Goal: Ask a question: Seek information or help from site administrators or community

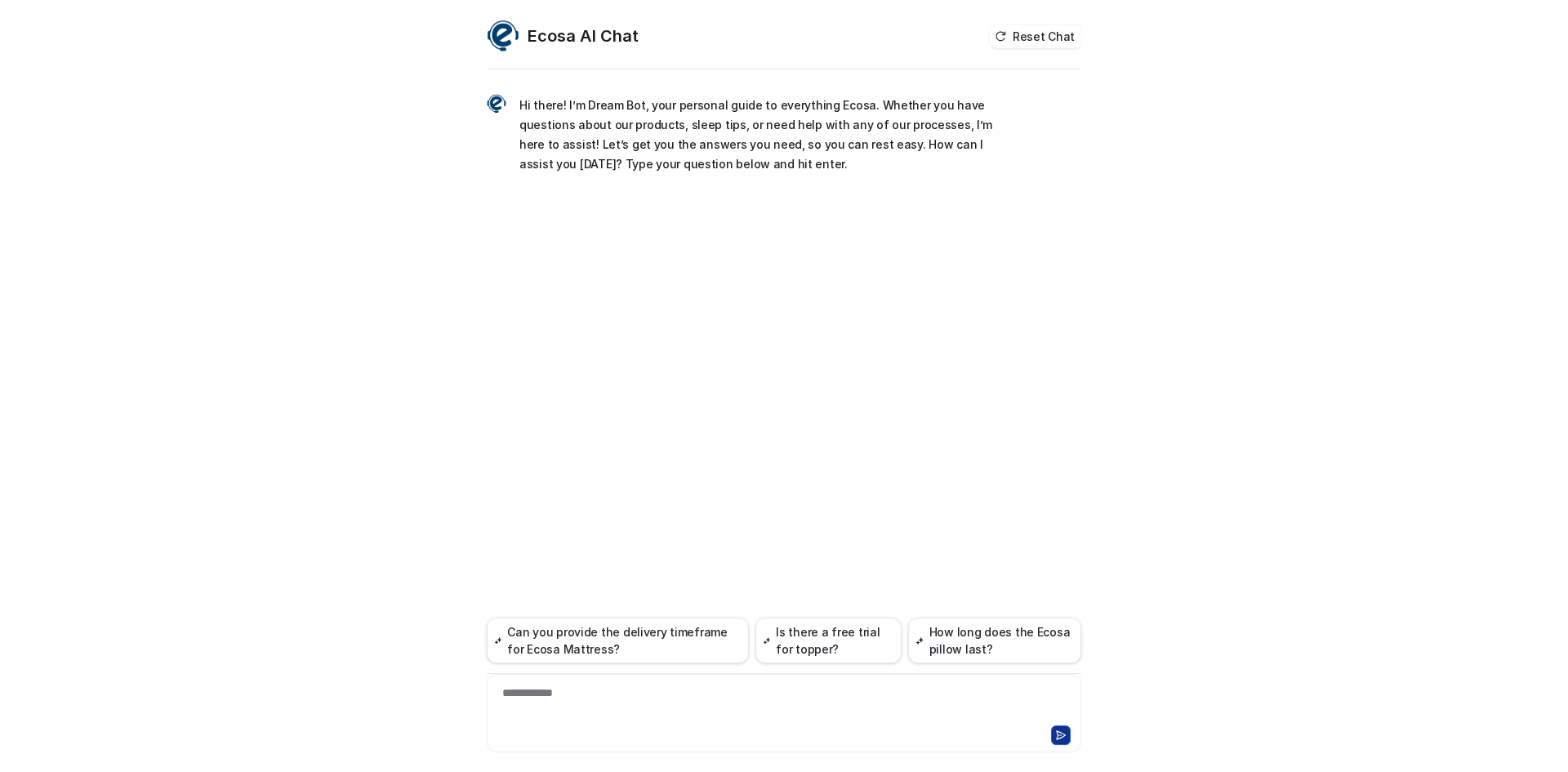
click at [769, 705] on div "**********" at bounding box center [784, 703] width 587 height 38
paste div
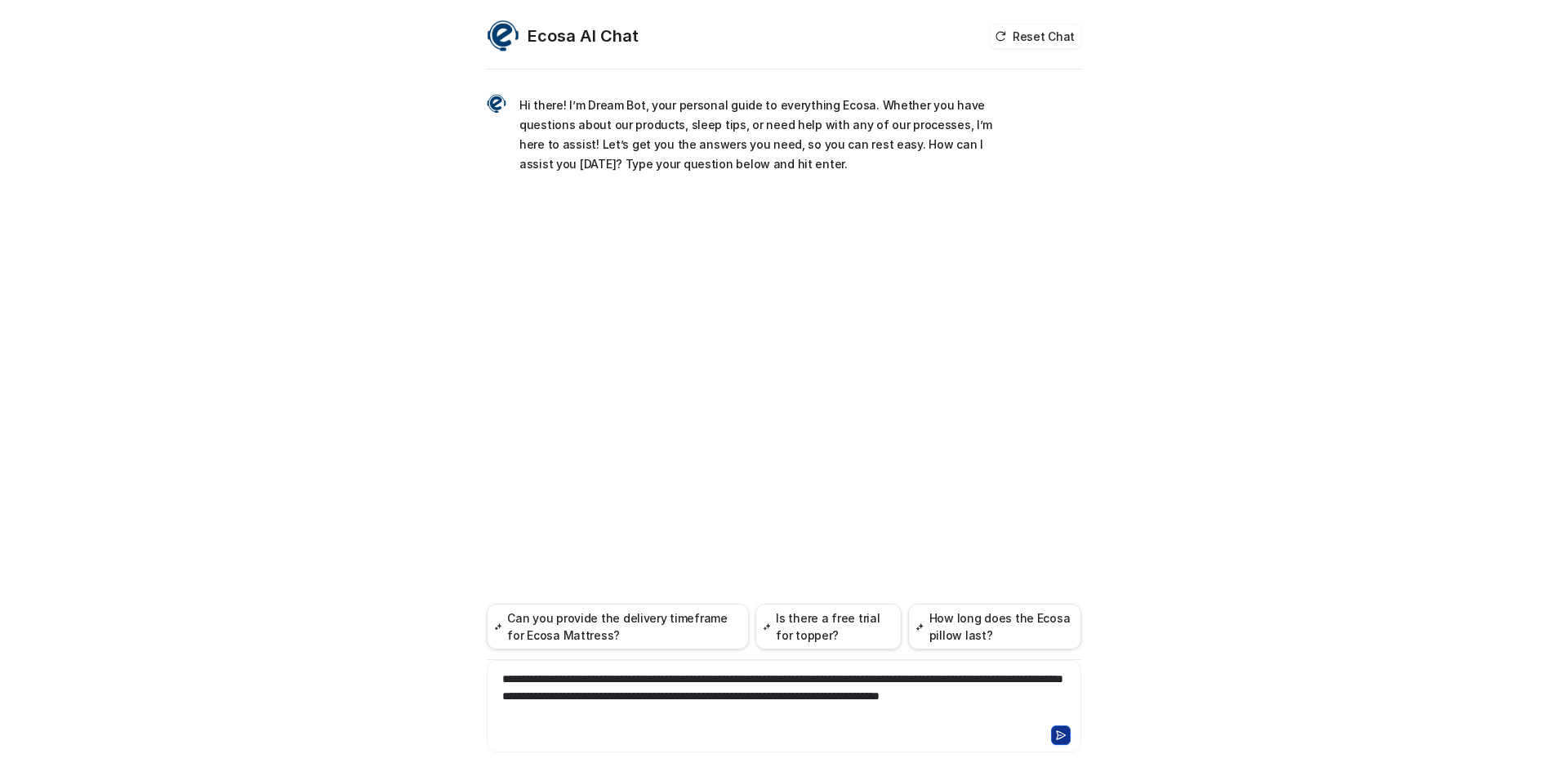
click at [1068, 728] on button at bounding box center [1061, 735] width 20 height 20
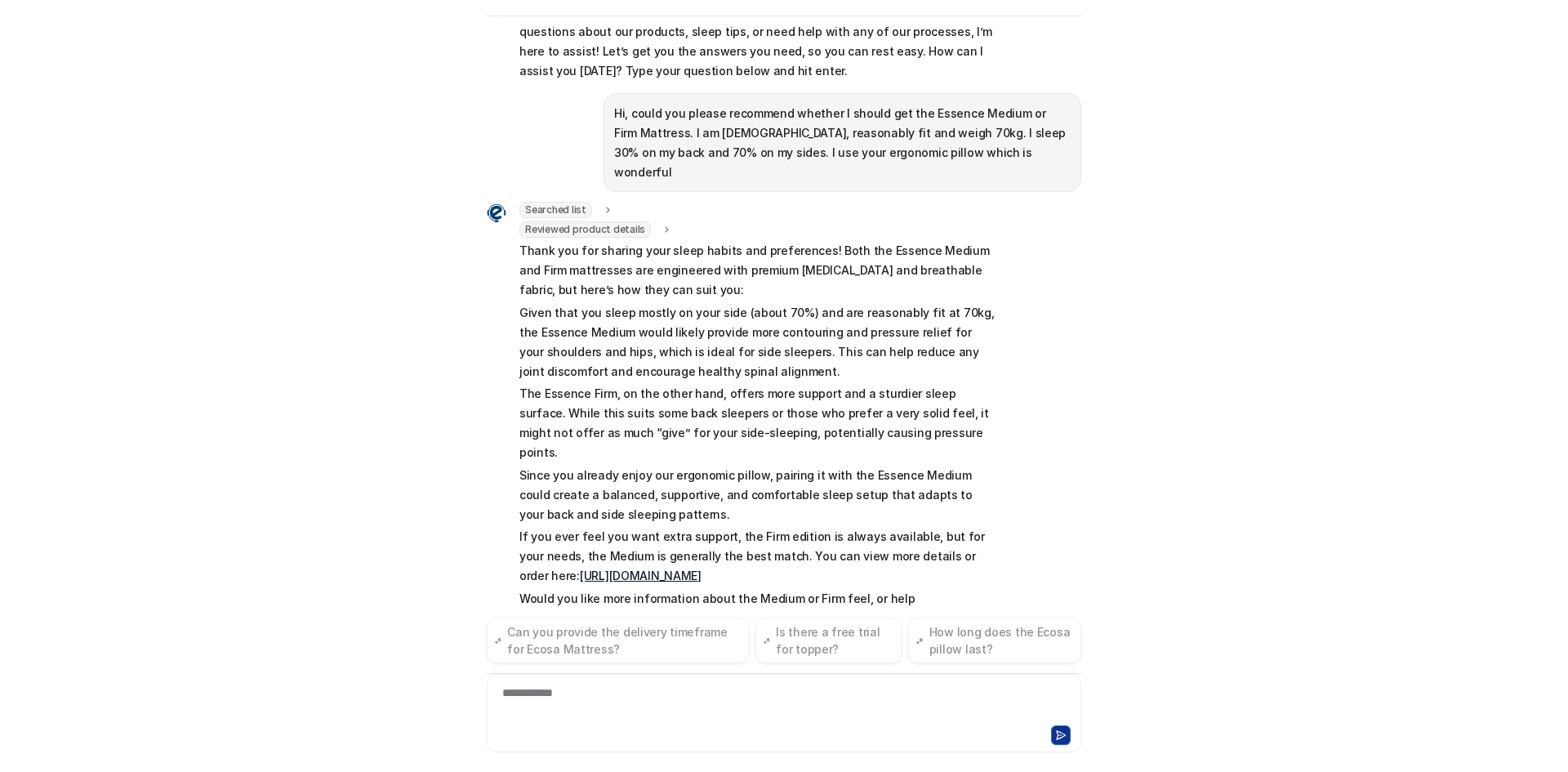
scroll to position [60, 0]
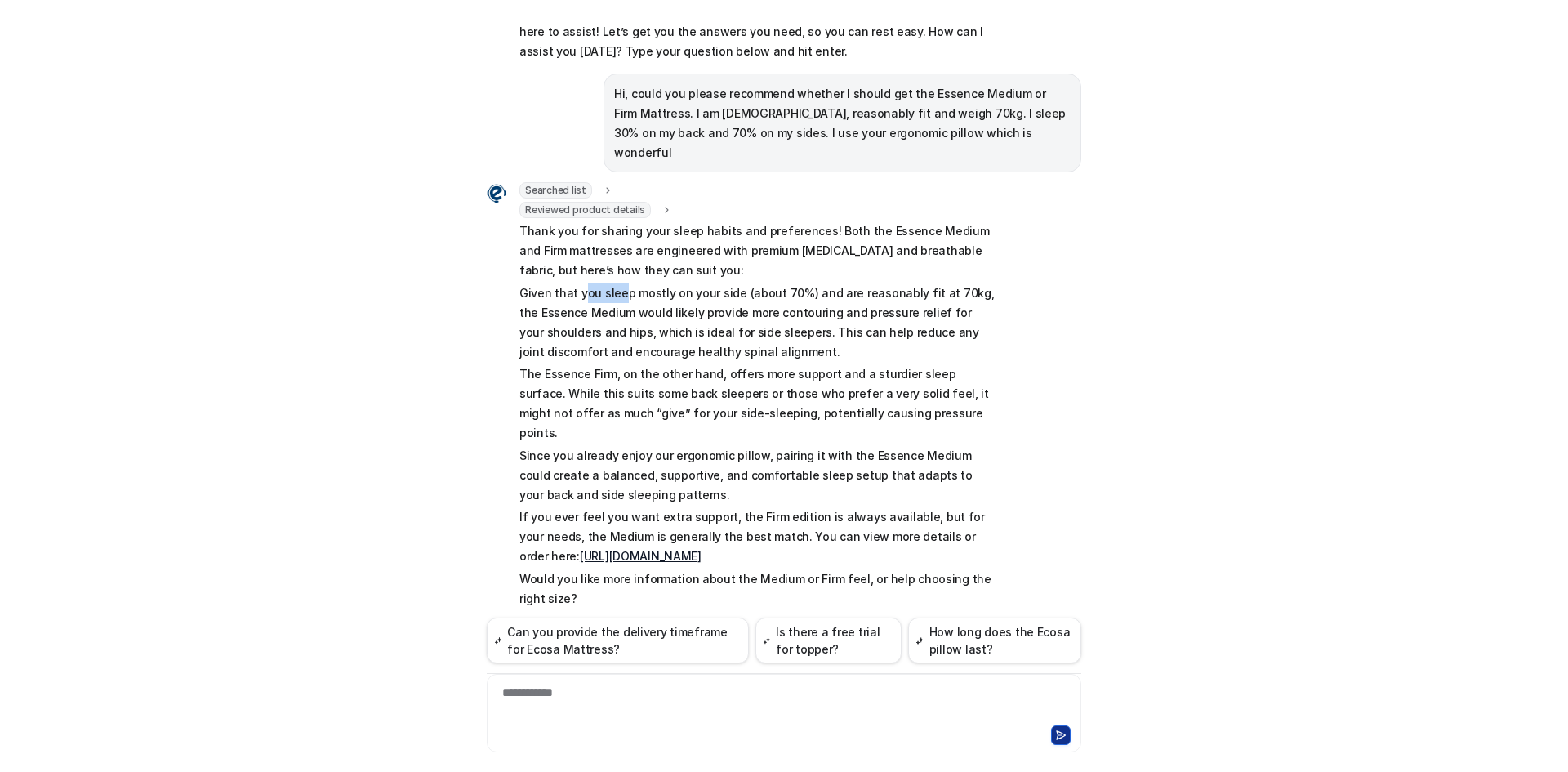
drag, startPoint x: 572, startPoint y: 276, endPoint x: 614, endPoint y: 276, distance: 42.0
click at [614, 283] on p "Given that you sleep mostly on your side (about 70%) and are reasonably fit at …" at bounding box center [758, 322] width 478 height 79
click at [618, 283] on p "Given that you sleep mostly on your side (about 70%) and are reasonably fit at …" at bounding box center [758, 322] width 478 height 79
drag, startPoint x: 619, startPoint y: 279, endPoint x: 660, endPoint y: 279, distance: 41.0
click at [660, 283] on p "Given that you sleep mostly on your side (about 70%) and are reasonably fit at …" at bounding box center [758, 322] width 478 height 79
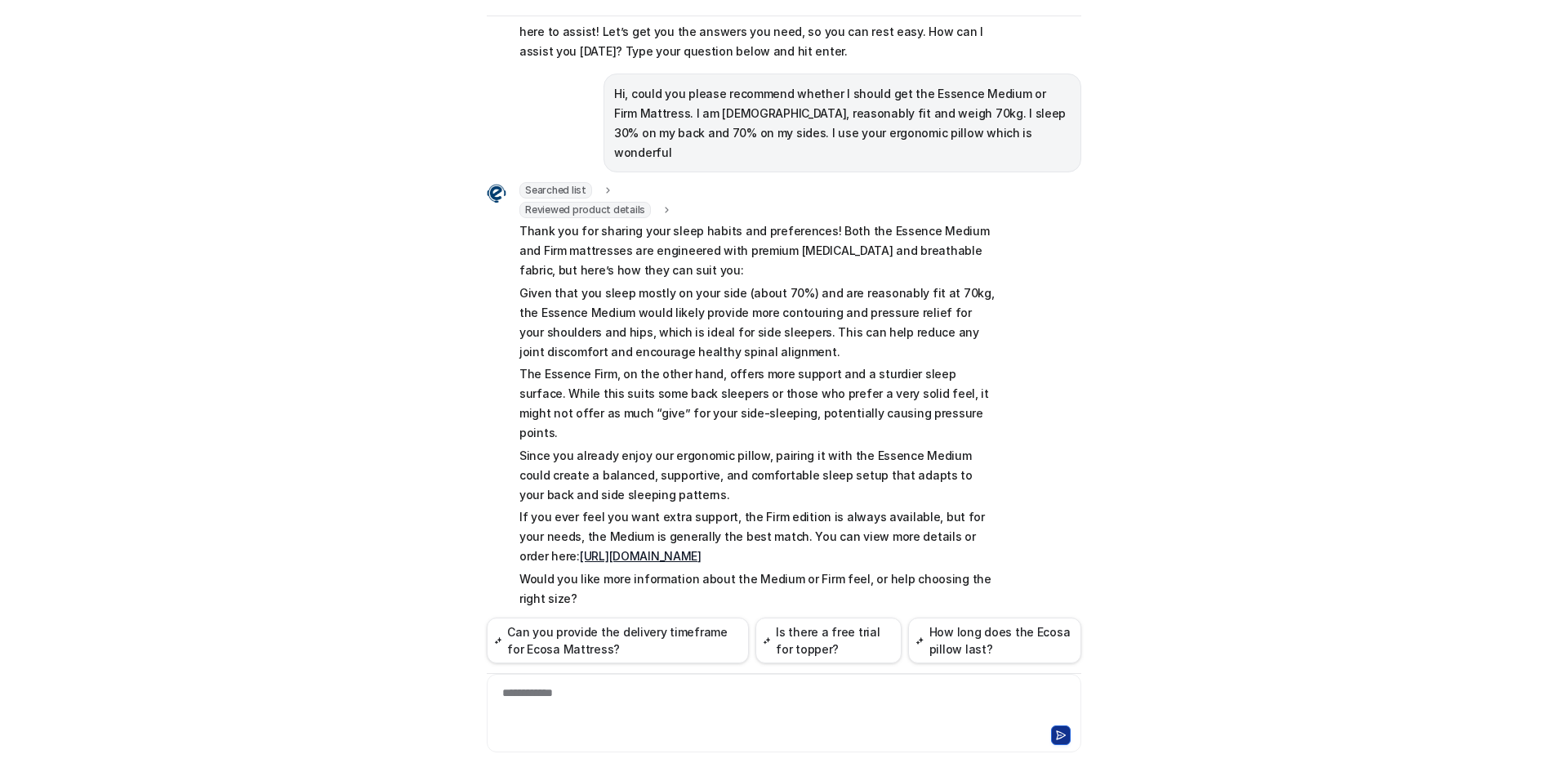
click at [667, 289] on p "Given that you sleep mostly on your side (about 70%) and are reasonably fit at …" at bounding box center [758, 322] width 478 height 79
drag, startPoint x: 593, startPoint y: 289, endPoint x: 683, endPoint y: 283, distance: 90.2
click at [683, 283] on p "Given that you sleep mostly on your side (about 70%) and are reasonably fit at …" at bounding box center [758, 322] width 478 height 79
click at [696, 284] on p "Given that you sleep mostly on your side (about 70%) and are reasonably fit at …" at bounding box center [758, 322] width 478 height 79
drag, startPoint x: 726, startPoint y: 291, endPoint x: 809, endPoint y: 293, distance: 83.0
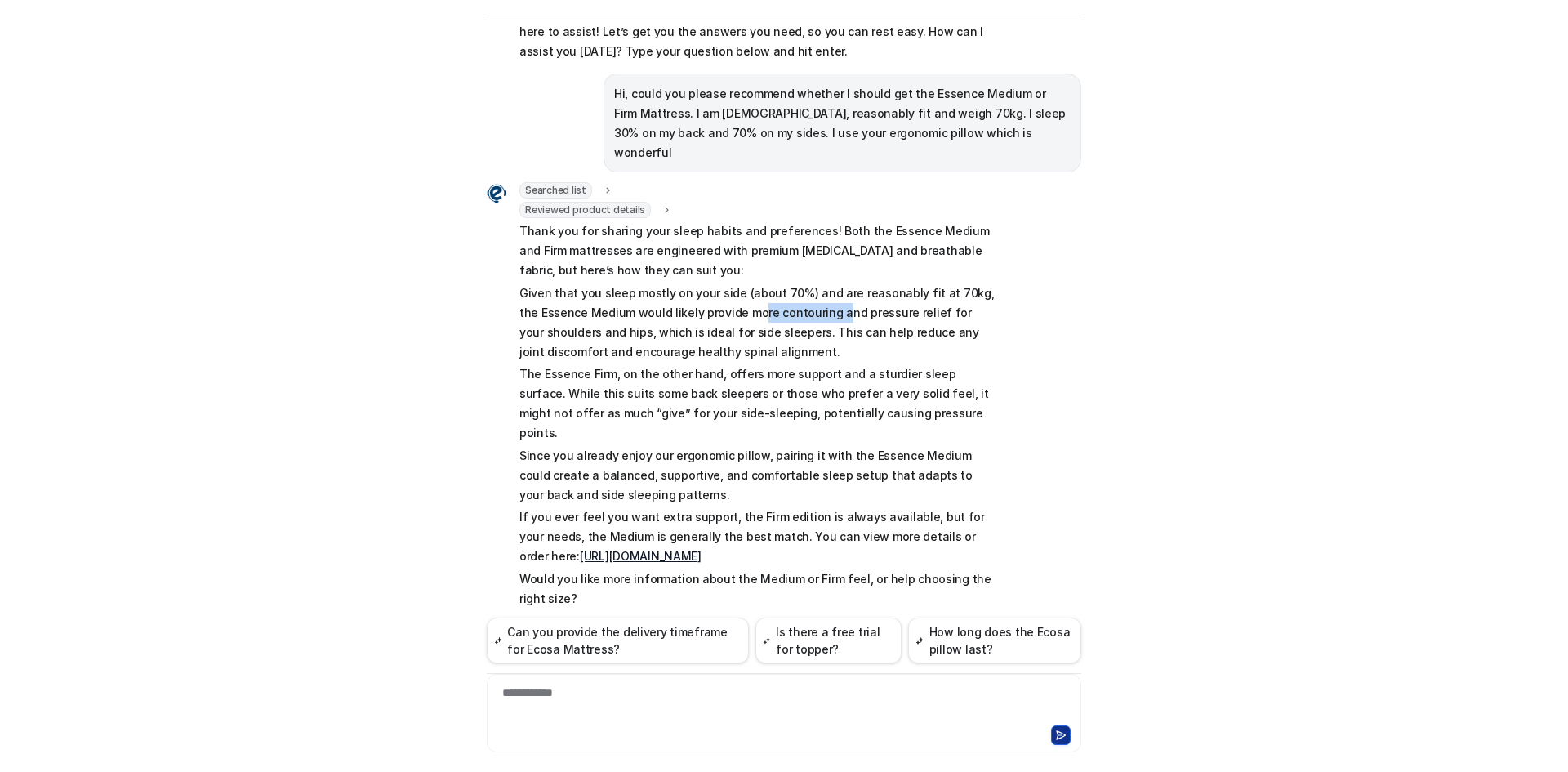
click at [809, 293] on p "Given that you sleep mostly on your side (about 70%) and are reasonably fit at …" at bounding box center [758, 322] width 478 height 79
drag, startPoint x: 807, startPoint y: 308, endPoint x: 863, endPoint y: 301, distance: 56.4
click at [863, 301] on p "Given that you sleep mostly on your side (about 70%) and are reasonably fit at …" at bounding box center [758, 322] width 478 height 79
click at [866, 302] on p "Given that you sleep mostly on your side (about 70%) and are reasonably fit at …" at bounding box center [758, 322] width 478 height 79
drag, startPoint x: 876, startPoint y: 312, endPoint x: 911, endPoint y: 310, distance: 35.1
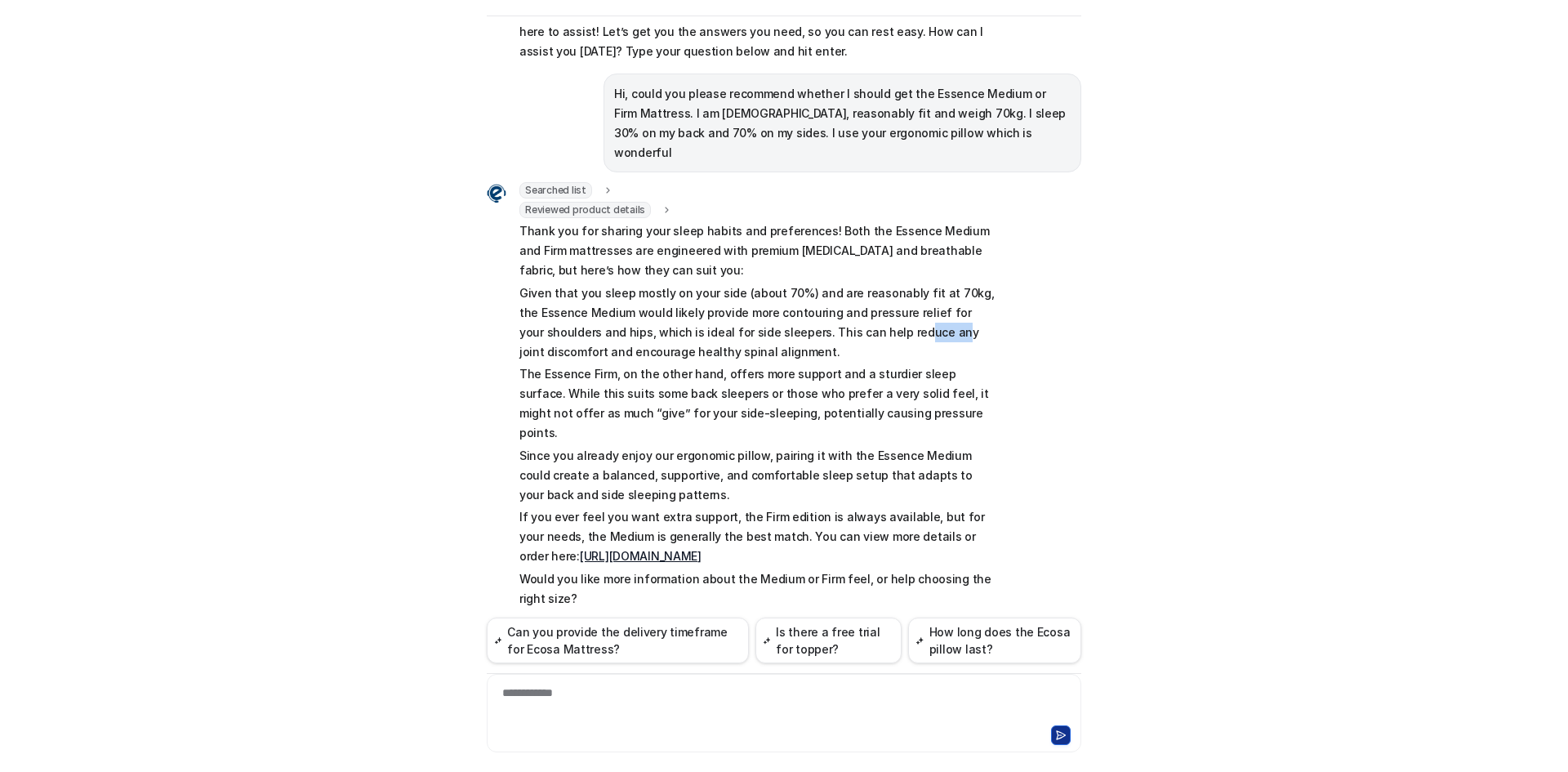
click at [911, 310] on p "Given that you sleep mostly on your side (about 70%) and are reasonably fit at …" at bounding box center [758, 322] width 478 height 79
click at [913, 310] on p "Given that you sleep mostly on your side (about 70%) and are reasonably fit at …" at bounding box center [758, 322] width 478 height 79
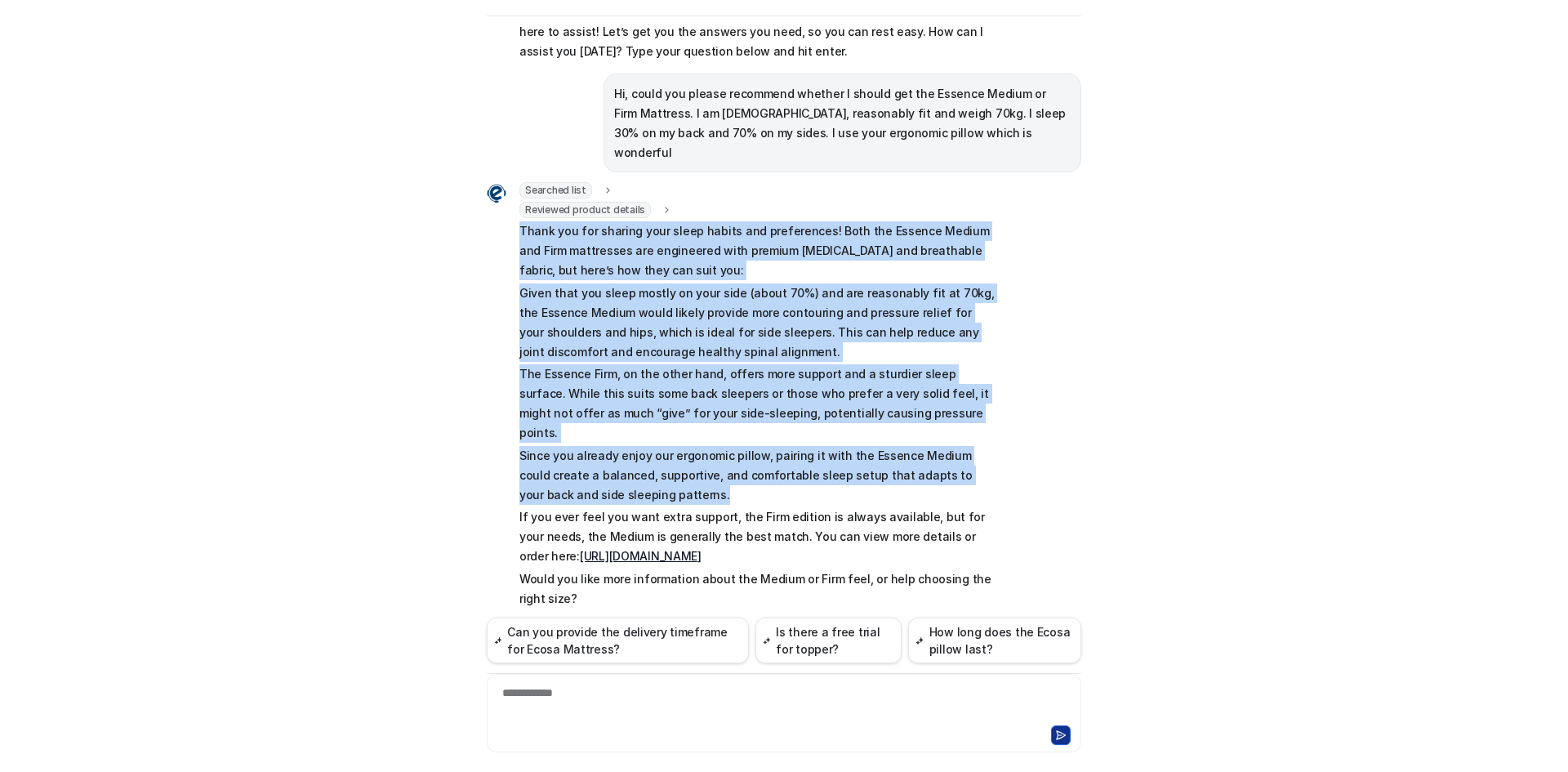
drag, startPoint x: 650, startPoint y: 452, endPoint x: 500, endPoint y: 210, distance: 284.7
click at [500, 210] on div "Searched list url : "https://www.ecosa.com.au/module/ecosafeeds/Feeds?feedid=34…" at bounding box center [742, 396] width 510 height 428
copy span "Thank you for sharing your sleep habits and preferences! Both the Essence Mediu…"
